Goal: Information Seeking & Learning: Learn about a topic

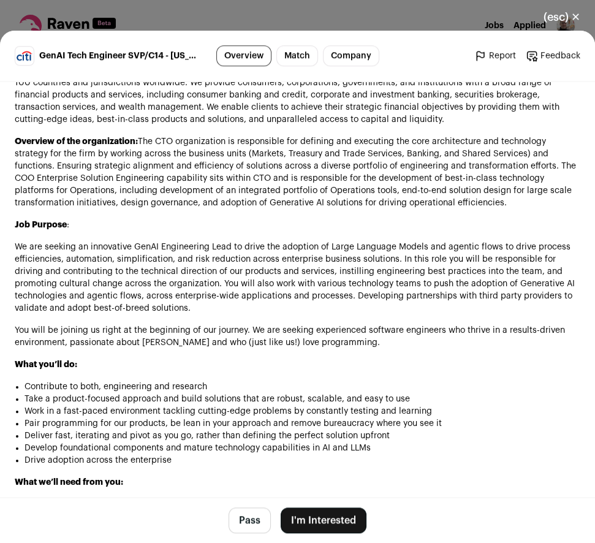
scroll to position [786, 0]
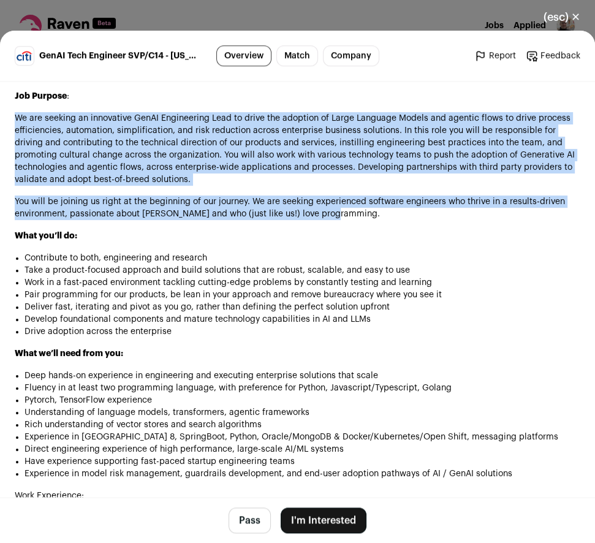
drag, startPoint x: 526, startPoint y: 104, endPoint x: 491, endPoint y: 220, distance: 121.1
click at [491, 220] on div "Overview of Citi: Citi is a world-leading global bank. We have approximately 20…" at bounding box center [298, 488] width 566 height 1104
click at [491, 220] on p "You will be joining us right at the beginning of our journey. We are seeking ex…" at bounding box center [298, 208] width 566 height 25
drag, startPoint x: 491, startPoint y: 220, endPoint x: 429, endPoint y: 106, distance: 129.0
click at [429, 106] on div "Overview of Citi: Citi is a world-leading global bank. We have approximately 20…" at bounding box center [298, 488] width 566 height 1104
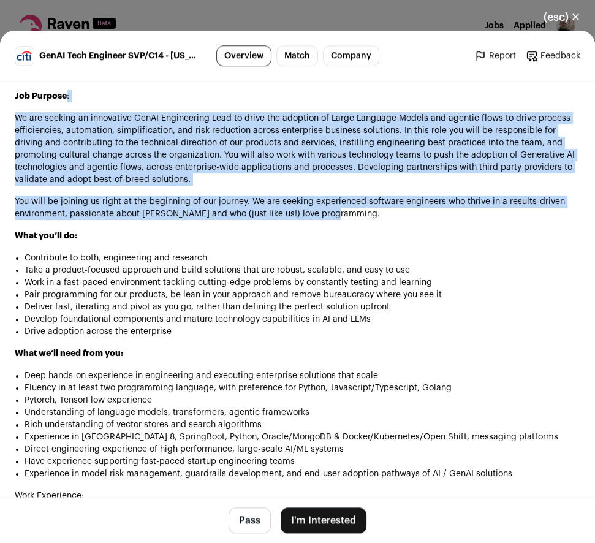
click at [429, 106] on div "Overview of Citi: Citi is a world-leading global bank. We have approximately 20…" at bounding box center [298, 488] width 566 height 1104
drag, startPoint x: 429, startPoint y: 106, endPoint x: 450, endPoint y: 232, distance: 127.9
click at [450, 232] on div "Overview of Citi: Citi is a world-leading global bank. We have approximately 20…" at bounding box center [298, 488] width 566 height 1104
drag, startPoint x: 474, startPoint y: 226, endPoint x: 404, endPoint y: 103, distance: 141.5
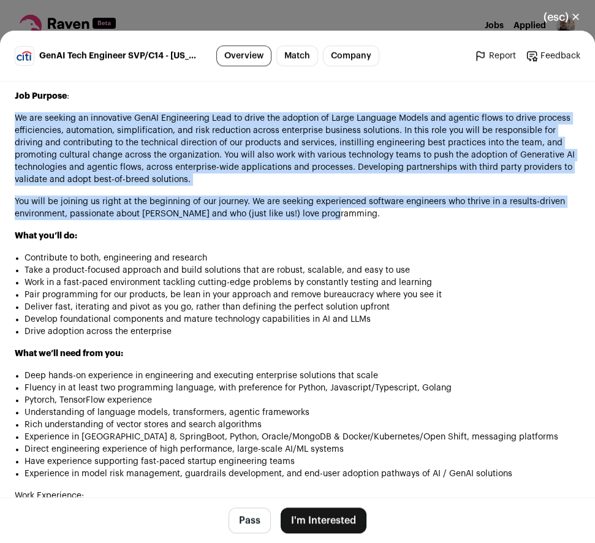
click at [404, 103] on div "Overview of Citi: Citi is a world-leading global bank. We have approximately 20…" at bounding box center [298, 488] width 566 height 1104
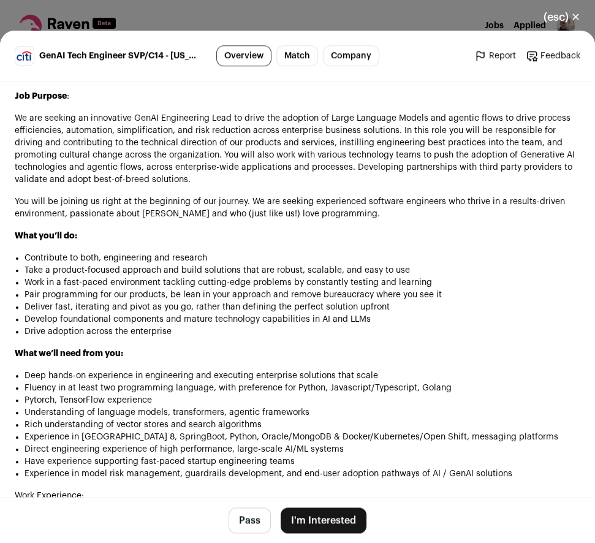
click at [404, 102] on p "Job Purpose :" at bounding box center [298, 96] width 566 height 12
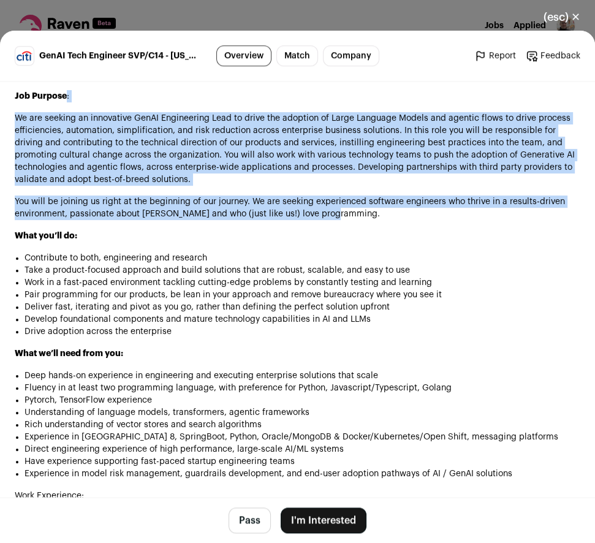
drag, startPoint x: 404, startPoint y: 103, endPoint x: 469, endPoint y: 228, distance: 140.7
click at [469, 228] on div "Overview of Citi: Citi is a world-leading global bank. We have approximately 20…" at bounding box center [298, 488] width 566 height 1104
drag, startPoint x: 469, startPoint y: 228, endPoint x: 424, endPoint y: 105, distance: 130.2
click at [424, 105] on div "Overview of Citi: Citi is a world-leading global bank. We have approximately 20…" at bounding box center [298, 488] width 566 height 1104
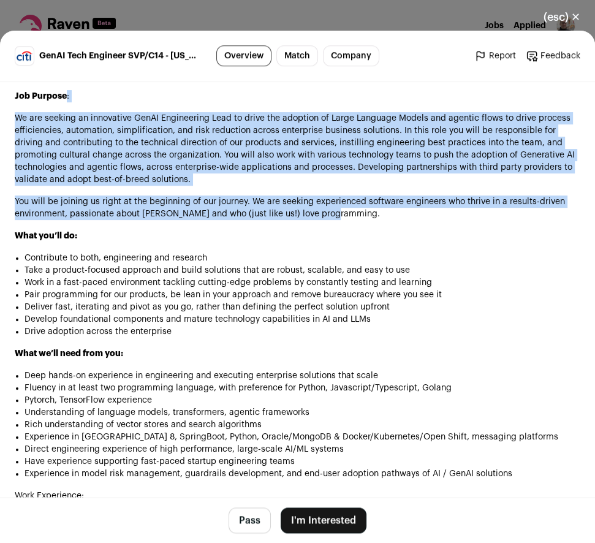
click at [431, 193] on div "Overview of Citi: Citi is a world-leading global bank. We have approximately 20…" at bounding box center [298, 488] width 566 height 1104
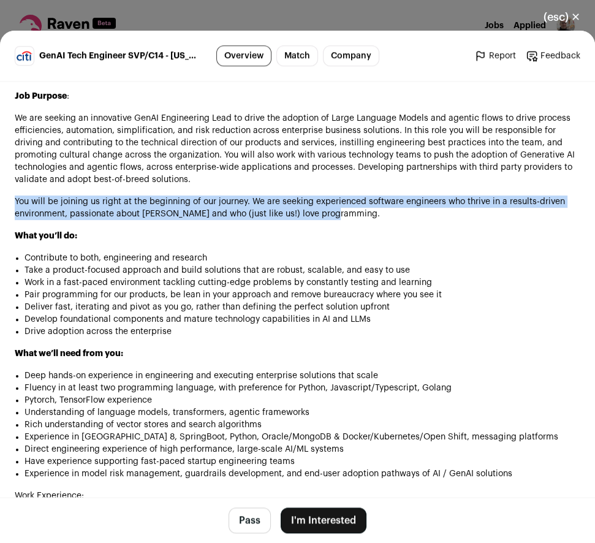
drag, startPoint x: 432, startPoint y: 191, endPoint x: 437, endPoint y: 214, distance: 23.8
click at [437, 214] on div "Overview of Citi: Citi is a world-leading global bank. We have approximately 20…" at bounding box center [298, 488] width 566 height 1104
click at [438, 216] on p "You will be joining us right at the beginning of our journey. We are seeking ex…" at bounding box center [298, 208] width 566 height 25
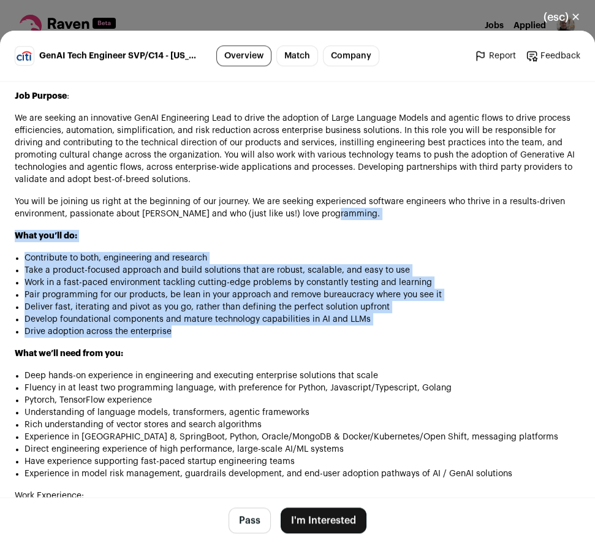
drag, startPoint x: 445, startPoint y: 228, endPoint x: 389, endPoint y: 346, distance: 131.2
click at [389, 346] on div "Overview of Citi: Citi is a world-leading global bank. We have approximately 20…" at bounding box center [298, 488] width 566 height 1104
drag, startPoint x: 389, startPoint y: 346, endPoint x: 421, endPoint y: 250, distance: 101.4
click at [421, 250] on div "Overview of Citi: Citi is a world-leading global bank. We have approximately 20…" at bounding box center [298, 488] width 566 height 1104
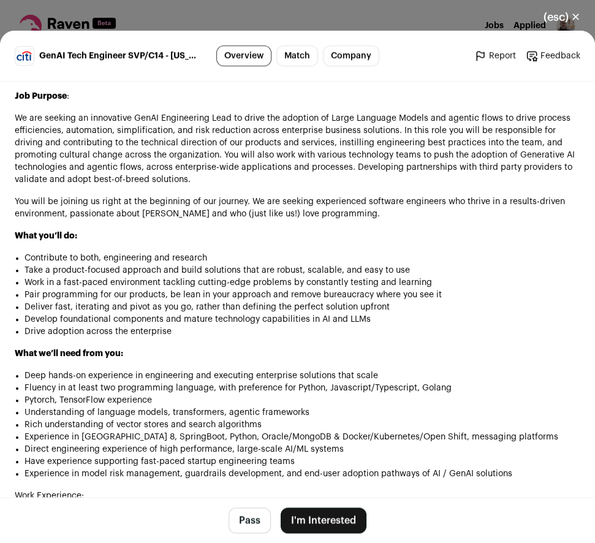
click at [421, 250] on div "Overview of Citi: Citi is a world-leading global bank. We have approximately 20…" at bounding box center [298, 488] width 566 height 1104
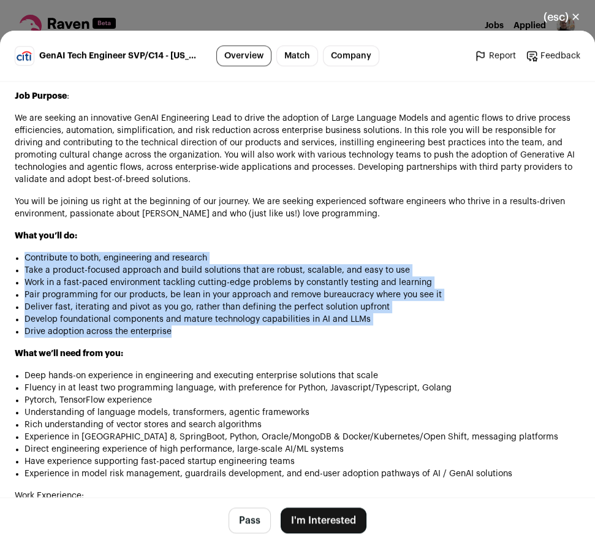
drag, startPoint x: 421, startPoint y: 250, endPoint x: 376, endPoint y: 345, distance: 105.3
click at [376, 345] on div "Overview of Citi: Citi is a world-leading global bank. We have approximately 20…" at bounding box center [298, 488] width 566 height 1104
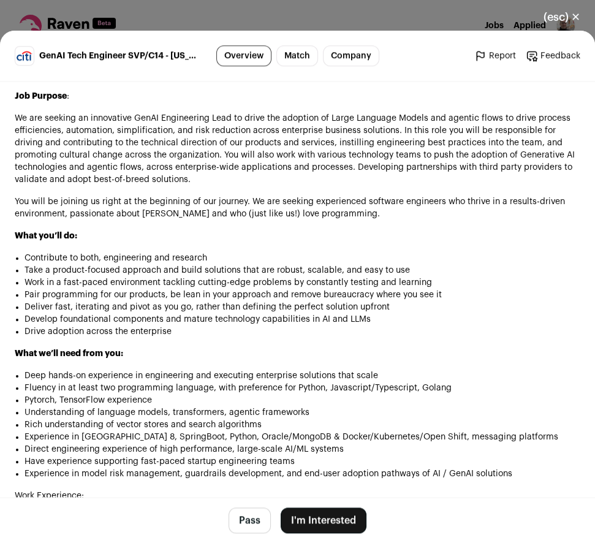
click at [376, 345] on div "Overview of Citi: Citi is a world-leading global bank. We have approximately 20…" at bounding box center [298, 488] width 566 height 1104
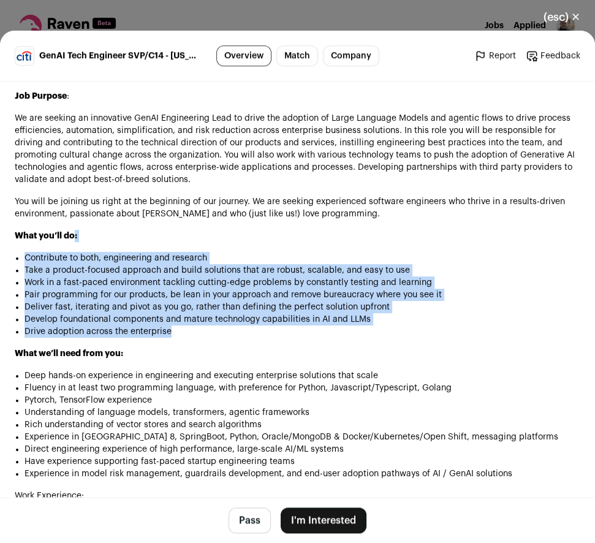
drag, startPoint x: 376, startPoint y: 345, endPoint x: 375, endPoint y: 242, distance: 103.0
click at [375, 242] on div "Overview of Citi: Citi is a world-leading global bank. We have approximately 20…" at bounding box center [298, 488] width 566 height 1104
click at [375, 242] on p "What you’ll do:" at bounding box center [298, 236] width 566 height 12
drag, startPoint x: 375, startPoint y: 242, endPoint x: 354, endPoint y: 360, distance: 119.6
click at [354, 360] on div "Overview of Citi: Citi is a world-leading global bank. We have approximately 20…" at bounding box center [298, 488] width 566 height 1104
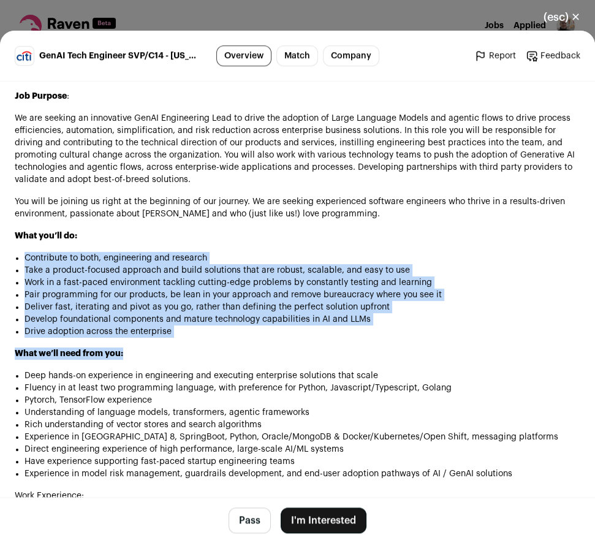
click at [354, 360] on p "What we’ll need from you:" at bounding box center [298, 354] width 566 height 12
drag, startPoint x: 371, startPoint y: 351, endPoint x: 392, endPoint y: 231, distance: 122.7
click at [392, 231] on div "Overview of Citi: Citi is a world-leading global bank. We have approximately 20…" at bounding box center [298, 488] width 566 height 1104
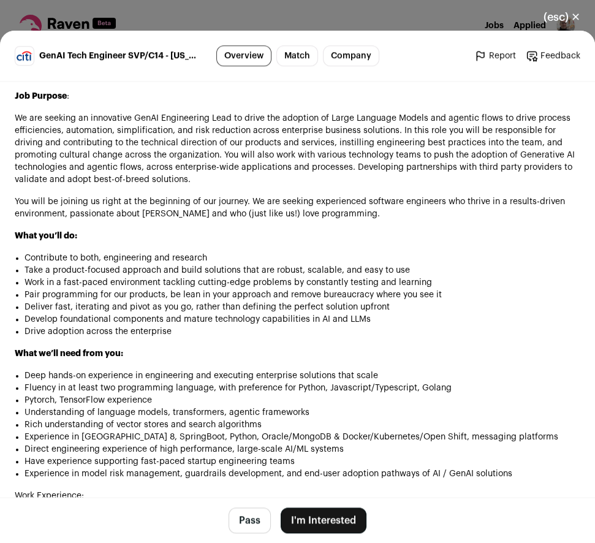
click at [392, 231] on div "Overview of Citi: Citi is a world-leading global bank. We have approximately 20…" at bounding box center [298, 488] width 566 height 1104
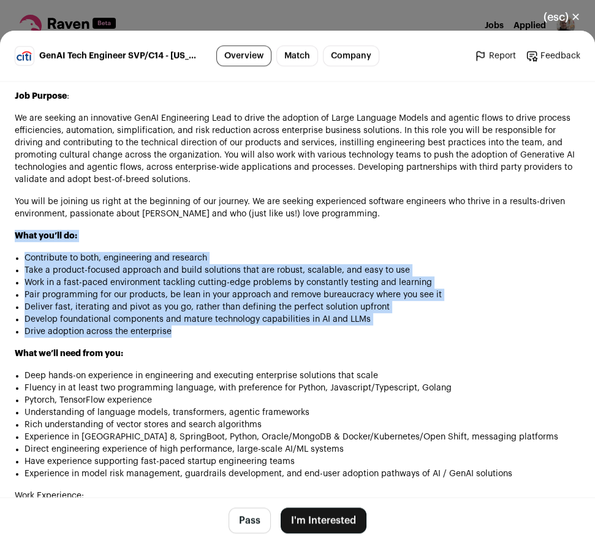
drag, startPoint x: 392, startPoint y: 231, endPoint x: 385, endPoint y: 346, distance: 116.1
click at [385, 346] on div "Overview of Citi: Citi is a world-leading global bank. We have approximately 20…" at bounding box center [298, 488] width 566 height 1104
drag, startPoint x: 385, startPoint y: 346, endPoint x: 390, endPoint y: 251, distance: 95.8
click at [390, 251] on div "Overview of Citi: Citi is a world-leading global bank. We have approximately 20…" at bounding box center [298, 488] width 566 height 1104
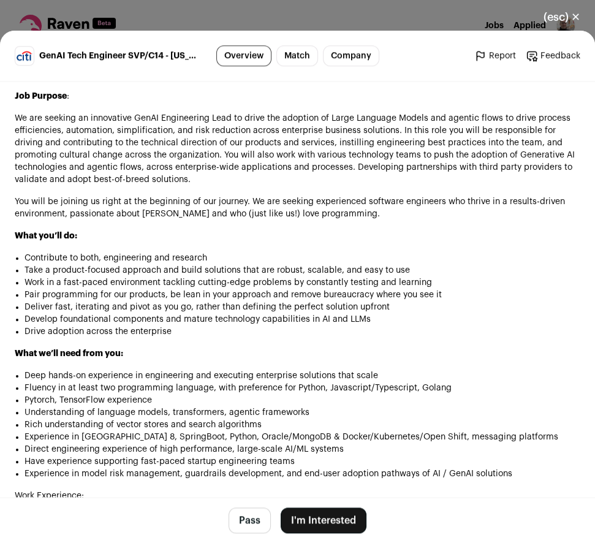
click at [390, 251] on div "Overview of Citi: Citi is a world-leading global bank. We have approximately 20…" at bounding box center [298, 488] width 566 height 1104
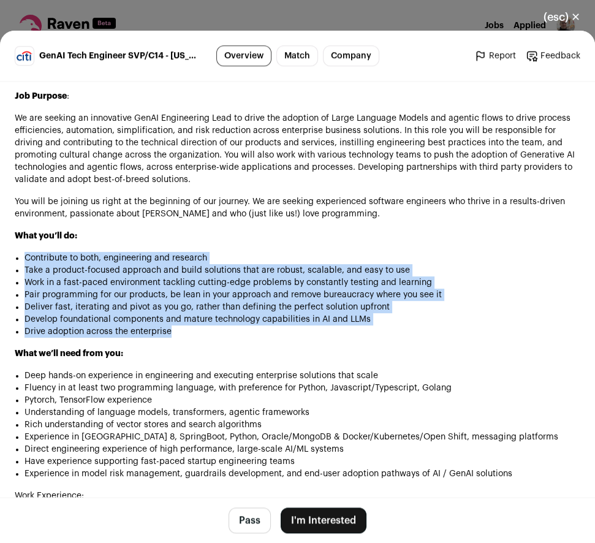
drag, startPoint x: 390, startPoint y: 251, endPoint x: 385, endPoint y: 342, distance: 91.5
click at [385, 342] on div "Overview of Citi: Citi is a world-leading global bank. We have approximately 20…" at bounding box center [298, 488] width 566 height 1104
click at [385, 338] on li "Drive adoption across the enterprise" at bounding box center [303, 332] width 556 height 12
drag, startPoint x: 416, startPoint y: 341, endPoint x: 399, endPoint y: 246, distance: 96.7
click at [399, 246] on div "Overview of Citi: Citi is a world-leading global bank. We have approximately 20…" at bounding box center [298, 488] width 566 height 1104
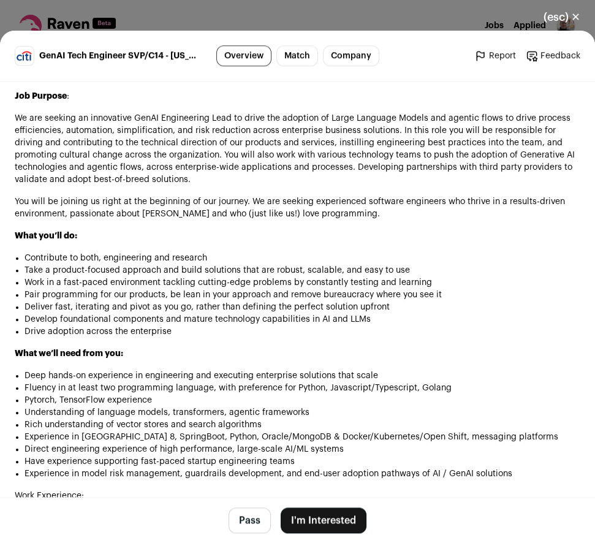
click at [399, 246] on div "Overview of Citi: Citi is a world-leading global bank. We have approximately 20…" at bounding box center [298, 488] width 566 height 1104
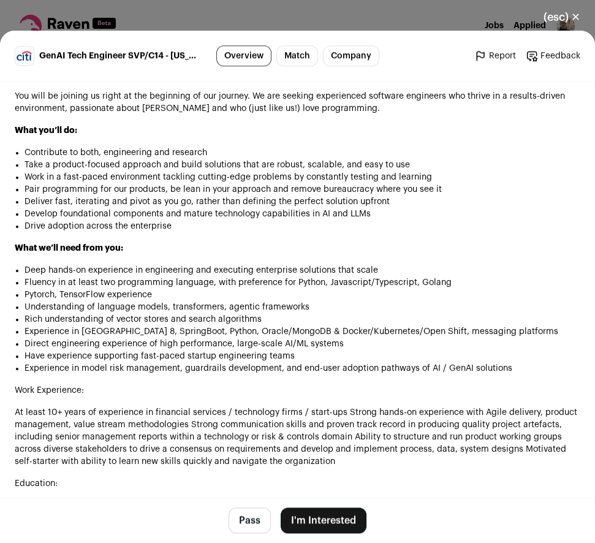
scroll to position [912, 0]
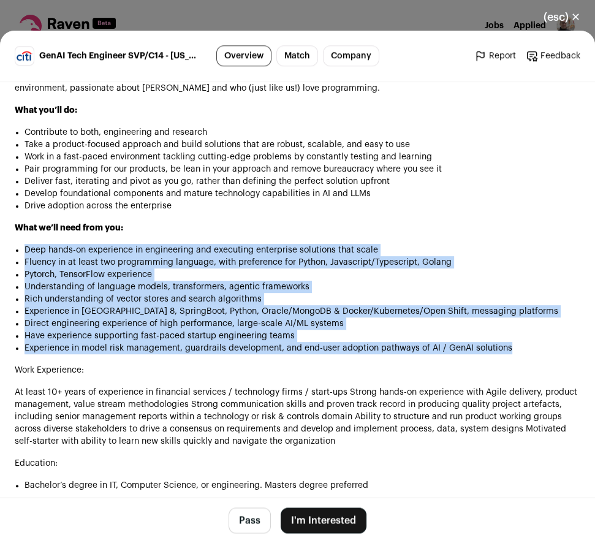
drag, startPoint x: 379, startPoint y: 238, endPoint x: 315, endPoint y: 369, distance: 145.9
click at [315, 369] on div "Overview of Citi: Citi is a world-leading global bank. We have approximately 20…" at bounding box center [298, 362] width 566 height 1104
drag, startPoint x: 315, startPoint y: 369, endPoint x: 294, endPoint y: 227, distance: 143.8
click at [294, 227] on div "Overview of Citi: Citi is a world-leading global bank. We have approximately 20…" at bounding box center [298, 362] width 566 height 1104
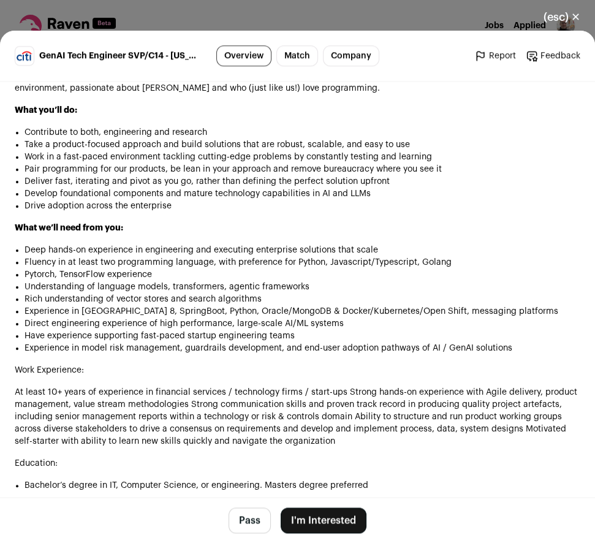
click at [294, 227] on div "Overview of Citi: Citi is a world-leading global bank. We have approximately 20…" at bounding box center [298, 362] width 566 height 1104
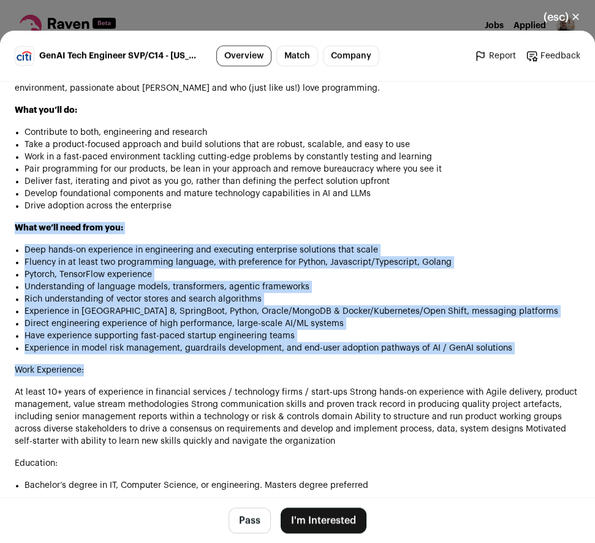
drag, startPoint x: 316, startPoint y: 231, endPoint x: 345, endPoint y: 375, distance: 147.6
click at [345, 375] on div "Overview of Citi: Citi is a world-leading global bank. We have approximately 20…" at bounding box center [298, 362] width 566 height 1104
click at [345, 375] on p "Work Experience:" at bounding box center [298, 370] width 566 height 12
drag, startPoint x: 348, startPoint y: 372, endPoint x: 321, endPoint y: 235, distance: 139.4
click at [321, 235] on div "Overview of Citi: Citi is a world-leading global bank. We have approximately 20…" at bounding box center [298, 362] width 566 height 1104
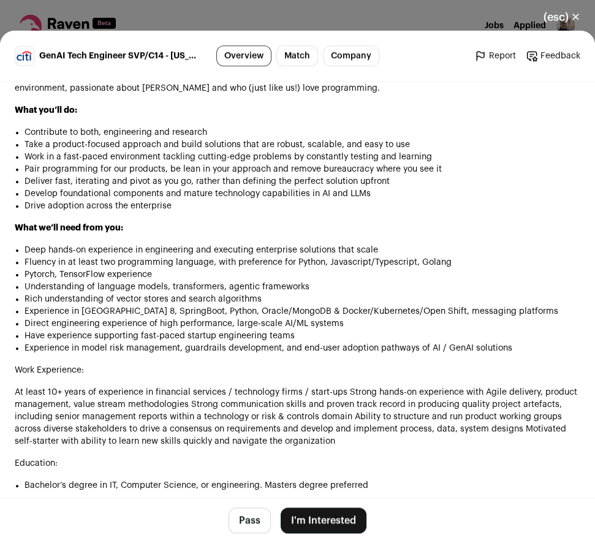
click at [321, 234] on p "What we’ll need from you:" at bounding box center [298, 228] width 566 height 12
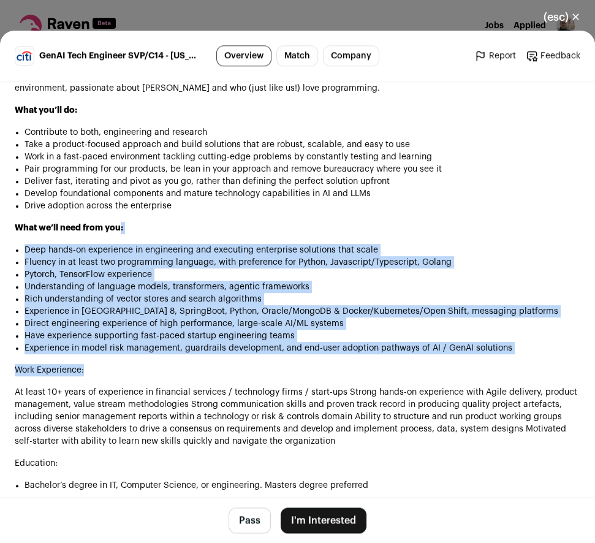
drag, startPoint x: 321, startPoint y: 235, endPoint x: 357, endPoint y: 375, distance: 144.3
click at [357, 375] on div "Overview of Citi: Citi is a world-leading global bank. We have approximately 20…" at bounding box center [298, 362] width 566 height 1104
click at [357, 375] on p "Work Experience:" at bounding box center [298, 370] width 566 height 12
drag, startPoint x: 357, startPoint y: 375, endPoint x: 321, endPoint y: 240, distance: 140.3
click at [321, 240] on div "Overview of Citi: Citi is a world-leading global bank. We have approximately 20…" at bounding box center [298, 362] width 566 height 1104
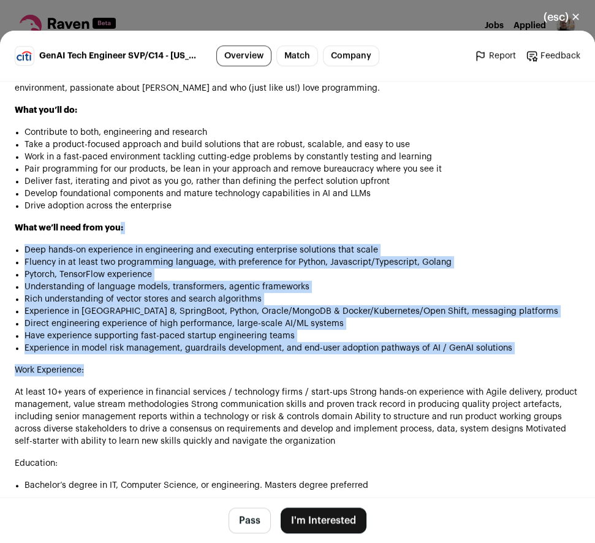
click at [321, 234] on p "What we’ll need from you:" at bounding box center [298, 228] width 566 height 12
drag, startPoint x: 321, startPoint y: 240, endPoint x: 337, endPoint y: 389, distance: 149.9
click at [337, 389] on div "Overview of Citi: Citi is a world-leading global bank. We have approximately 20…" at bounding box center [298, 362] width 566 height 1104
drag, startPoint x: 337, startPoint y: 389, endPoint x: 318, endPoint y: 223, distance: 166.7
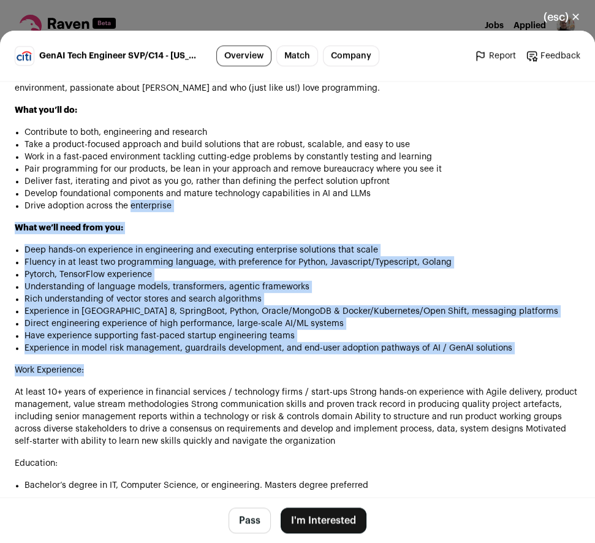
click at [318, 223] on div "Overview of Citi: Citi is a world-leading global bank. We have approximately 20…" at bounding box center [298, 362] width 566 height 1104
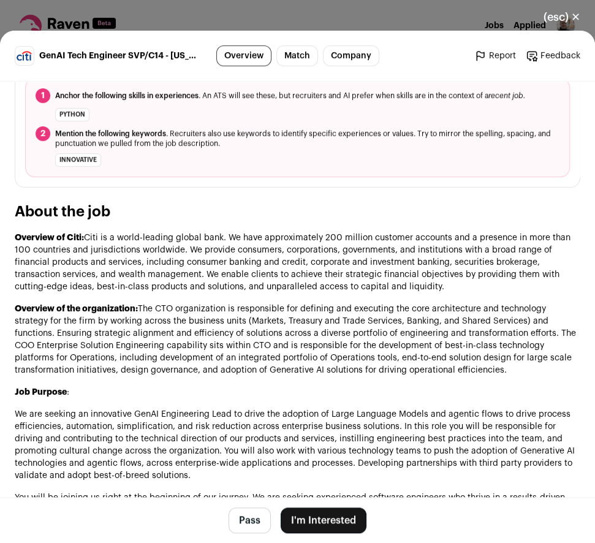
scroll to position [483, 0]
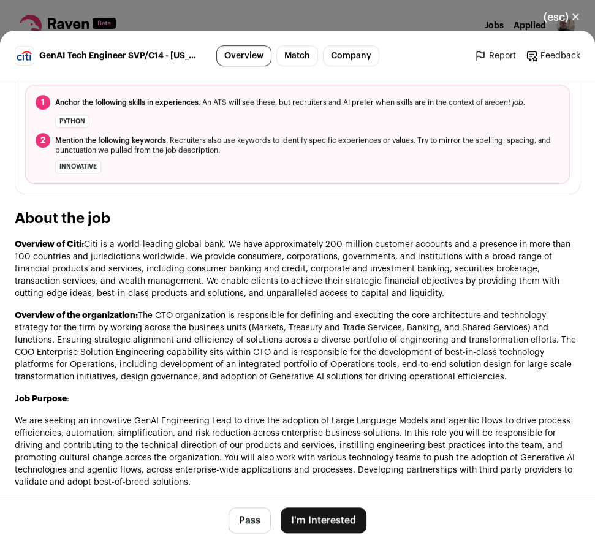
drag, startPoint x: 460, startPoint y: 234, endPoint x: 468, endPoint y: 308, distance: 74.6
click at [494, 300] on p "Overview of Citi: Citi is a world-leading global bank. We have approximately 20…" at bounding box center [298, 269] width 566 height 61
drag, startPoint x: 494, startPoint y: 302, endPoint x: 397, endPoint y: 223, distance: 125.0
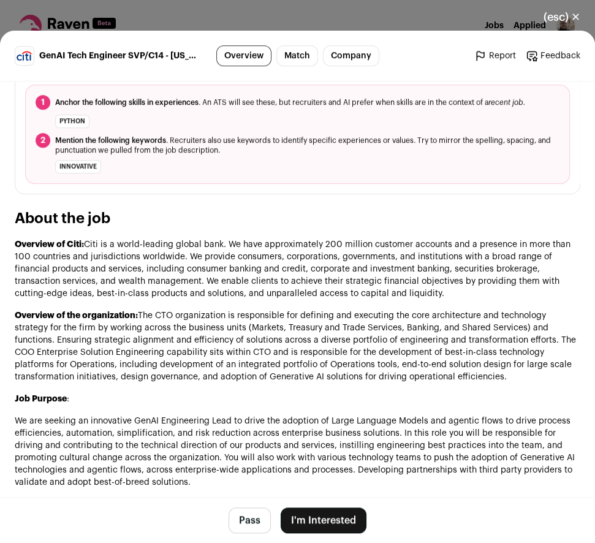
click at [397, 223] on h2 "About the job" at bounding box center [298, 219] width 566 height 20
drag, startPoint x: 414, startPoint y: 224, endPoint x: 492, endPoint y: 301, distance: 109.3
click at [492, 300] on p "Overview of Citi: Citi is a world-leading global bank. We have approximately 20…" at bounding box center [298, 269] width 566 height 61
drag, startPoint x: 492, startPoint y: 301, endPoint x: 403, endPoint y: 223, distance: 118.6
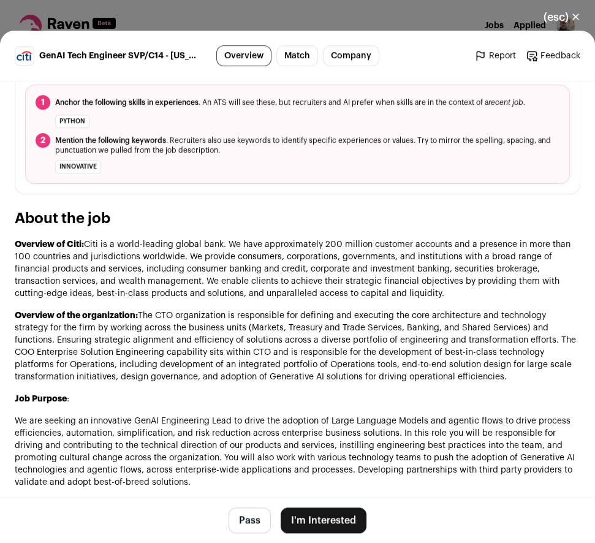
click at [403, 223] on h2 "About the job" at bounding box center [298, 219] width 566 height 20
drag, startPoint x: 439, startPoint y: 227, endPoint x: 469, endPoint y: 388, distance: 164.1
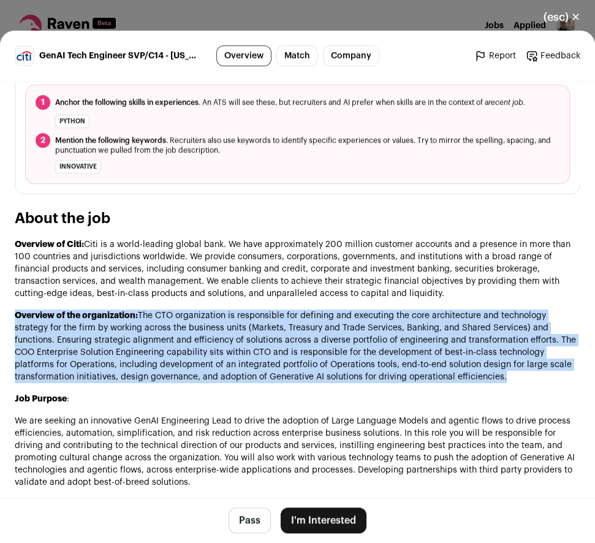
drag, startPoint x: 505, startPoint y: 380, endPoint x: 459, endPoint y: 309, distance: 84.5
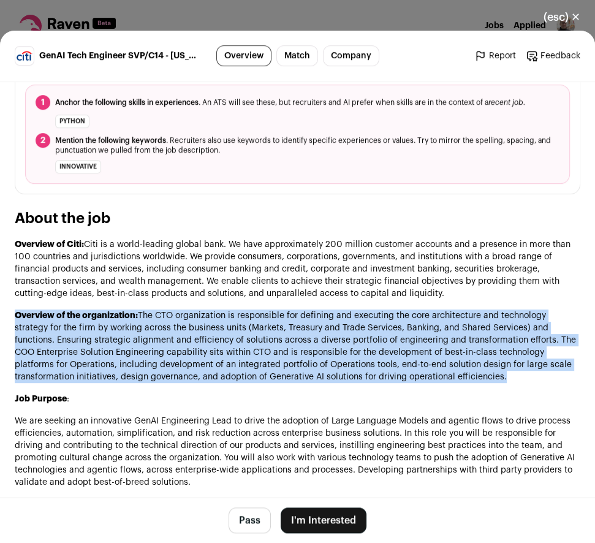
drag, startPoint x: 459, startPoint y: 309, endPoint x: 505, endPoint y: 381, distance: 85.2
click at [505, 381] on p "Overview of the organization: The CTO organization is responsible for defining …" at bounding box center [298, 347] width 566 height 74
drag, startPoint x: 505, startPoint y: 381, endPoint x: 502, endPoint y: 299, distance: 81.6
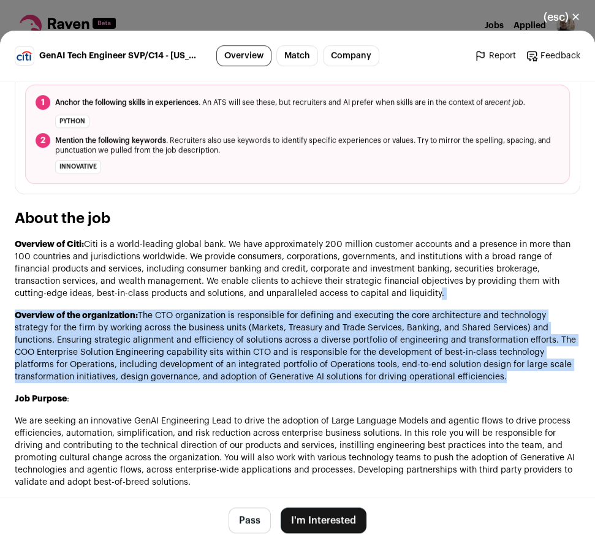
click at [499, 296] on p "Overview of Citi: Citi is a world-leading global bank. We have approximately 20…" at bounding box center [298, 269] width 566 height 61
drag, startPoint x: 499, startPoint y: 296, endPoint x: 391, endPoint y: 230, distance: 126.6
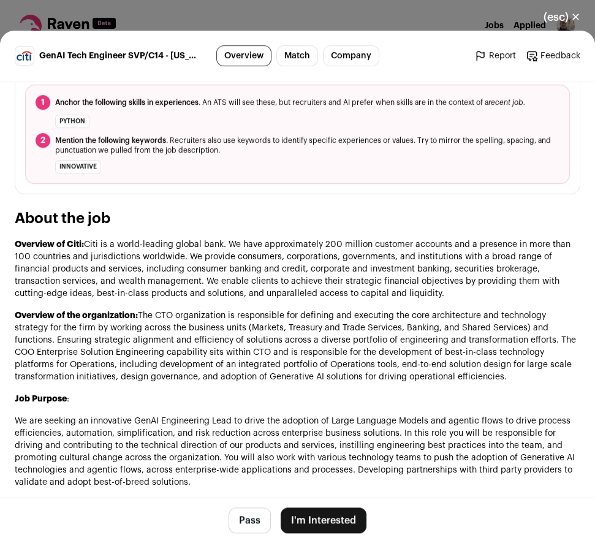
click at [391, 229] on h2 "About the job" at bounding box center [298, 219] width 566 height 20
drag, startPoint x: 391, startPoint y: 230, endPoint x: 493, endPoint y: 380, distance: 181.3
click at [493, 380] on p "Overview of the organization: The CTO organization is responsible for defining …" at bounding box center [298, 347] width 566 height 74
drag, startPoint x: 493, startPoint y: 380, endPoint x: 454, endPoint y: 223, distance: 161.7
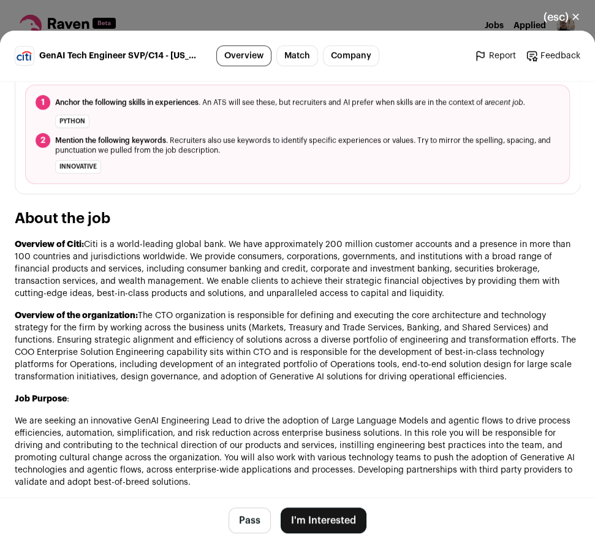
click at [454, 223] on h2 "About the job" at bounding box center [298, 219] width 566 height 20
drag, startPoint x: 491, startPoint y: 242, endPoint x: 500, endPoint y: 390, distance: 148.1
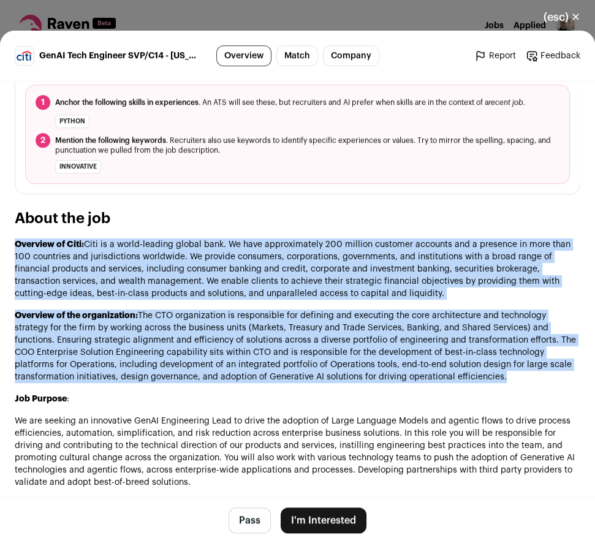
drag, startPoint x: 500, startPoint y: 390, endPoint x: 424, endPoint y: 241, distance: 167.0
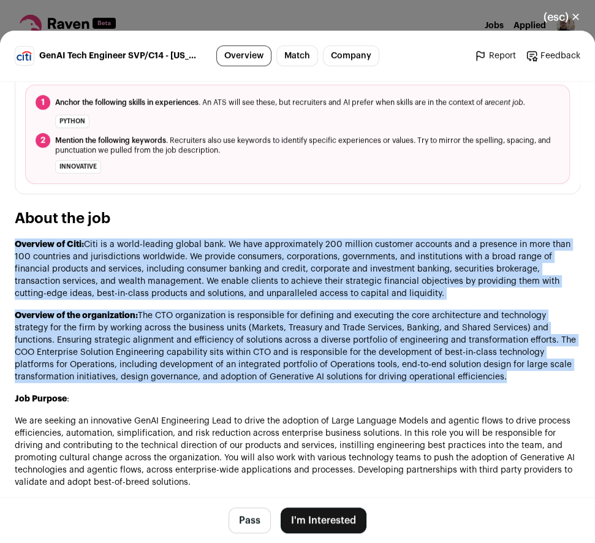
drag, startPoint x: 424, startPoint y: 241, endPoint x: 487, endPoint y: 377, distance: 149.3
click at [487, 377] on p "Overview of the organization: The CTO organization is responsible for defining …" at bounding box center [298, 347] width 566 height 74
drag, startPoint x: 487, startPoint y: 377, endPoint x: 446, endPoint y: 218, distance: 163.3
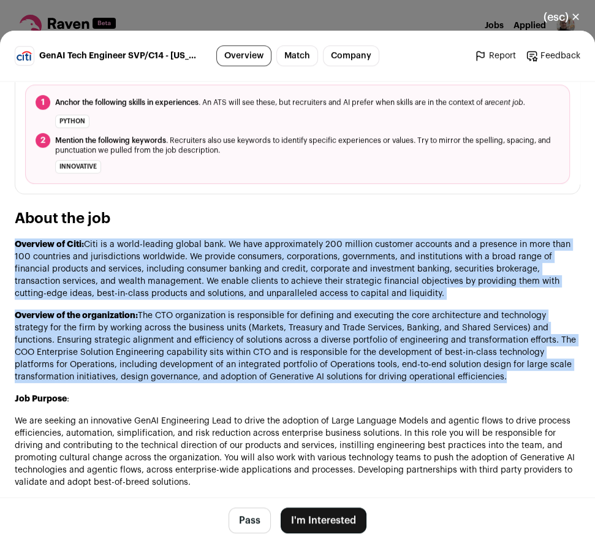
click at [446, 218] on h2 "About the job" at bounding box center [298, 219] width 566 height 20
drag, startPoint x: 446, startPoint y: 217, endPoint x: 475, endPoint y: 362, distance: 148.2
click at [475, 362] on p "Overview of the organization: The CTO organization is responsible for defining …" at bounding box center [298, 347] width 566 height 74
drag, startPoint x: 478, startPoint y: 382, endPoint x: 435, endPoint y: 229, distance: 159.0
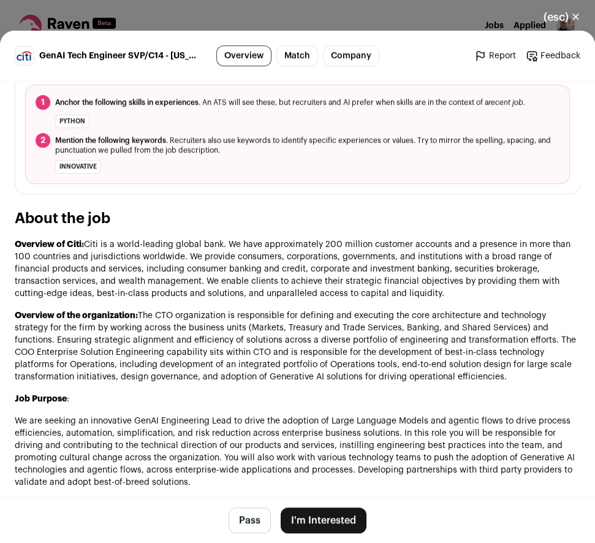
click at [435, 229] on h2 "About the job" at bounding box center [298, 219] width 566 height 20
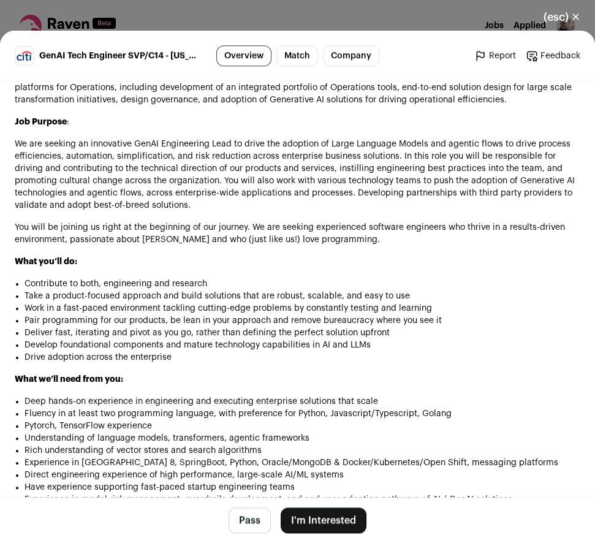
scroll to position [866, 0]
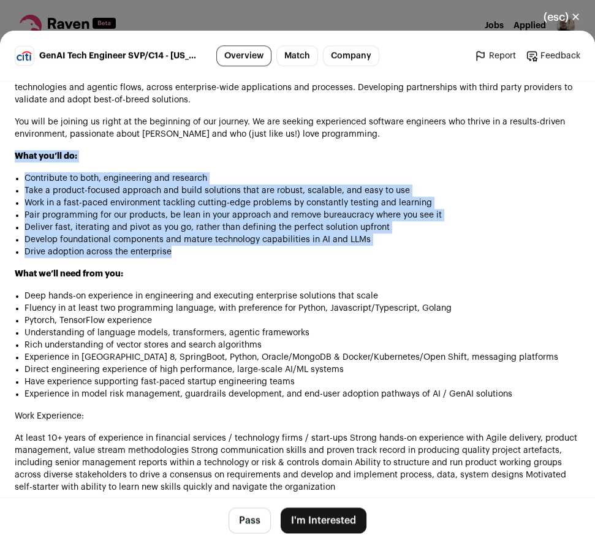
drag, startPoint x: 207, startPoint y: 149, endPoint x: 264, endPoint y: 269, distance: 133.3
click at [264, 269] on div "Overview of Citi: Citi is a world-leading global bank. We have approximately 20…" at bounding box center [298, 408] width 566 height 1104
drag, startPoint x: 264, startPoint y: 269, endPoint x: 300, endPoint y: 177, distance: 99.2
click at [299, 178] on div "Overview of Citi: Citi is a world-leading global bank. We have approximately 20…" at bounding box center [298, 408] width 566 height 1104
drag, startPoint x: 299, startPoint y: 164, endPoint x: 295, endPoint y: 275, distance: 110.5
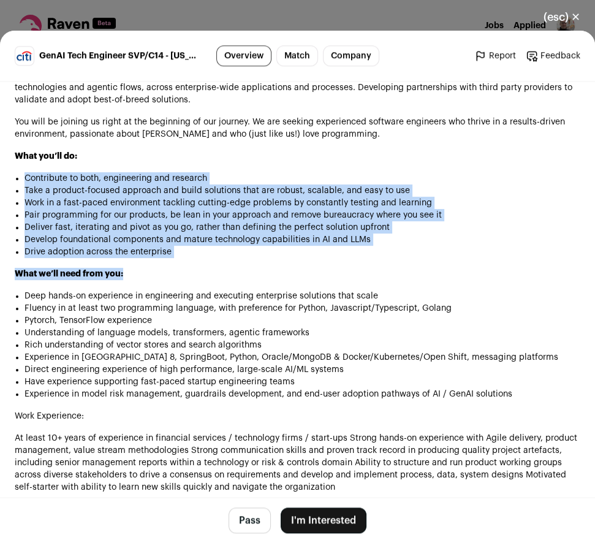
click at [295, 275] on div "Overview of Citi: Citi is a world-leading global bank. We have approximately 20…" at bounding box center [298, 408] width 566 height 1104
click at [294, 275] on p "What we’ll need from you:" at bounding box center [298, 274] width 566 height 12
